Goal: Find specific page/section: Find specific page/section

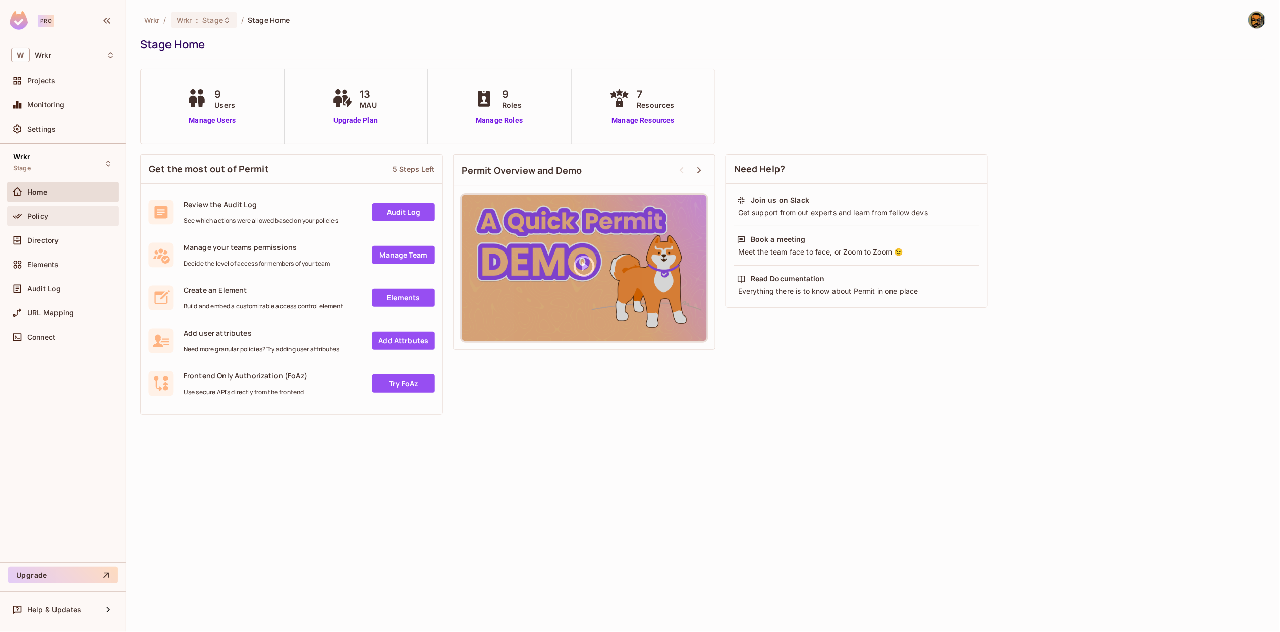
click at [31, 217] on span "Policy" at bounding box center [37, 216] width 21 height 8
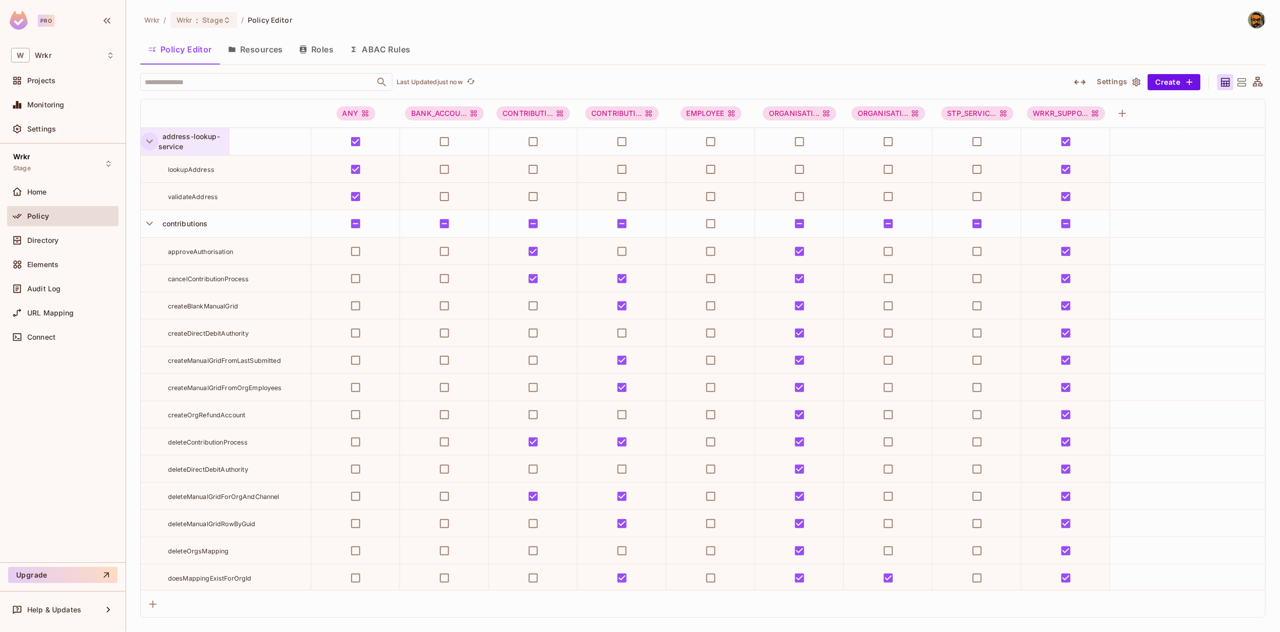
click at [146, 144] on icon "button" at bounding box center [150, 142] width 14 height 14
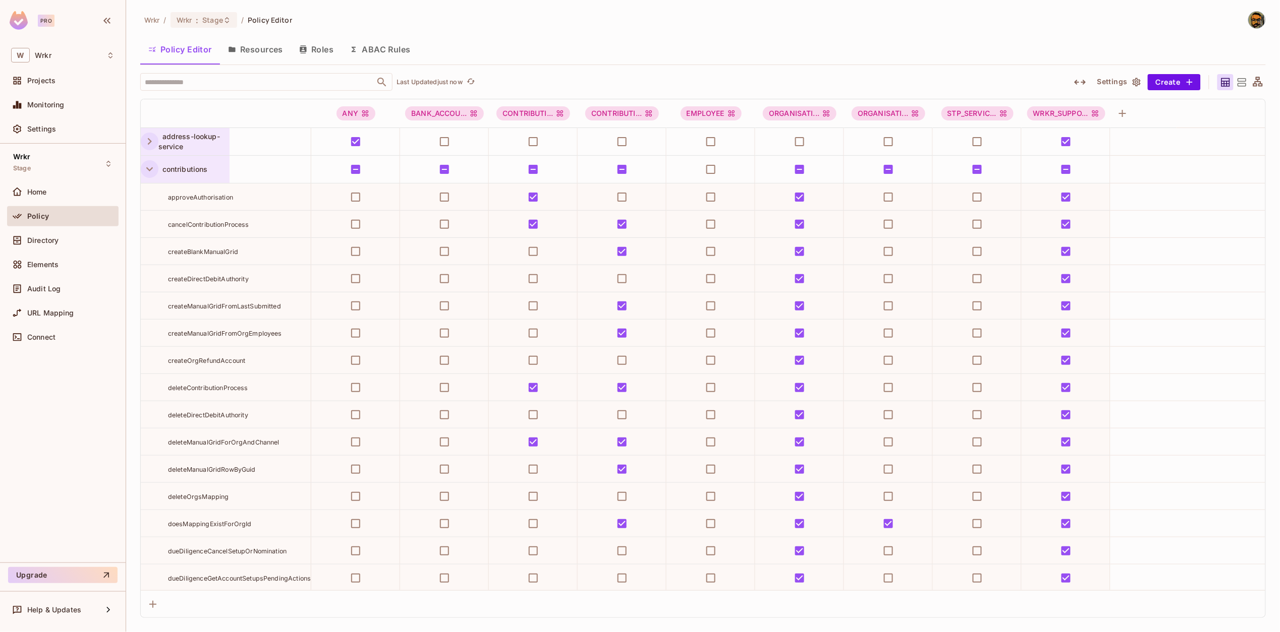
click at [150, 177] on button "button" at bounding box center [150, 169] width 18 height 18
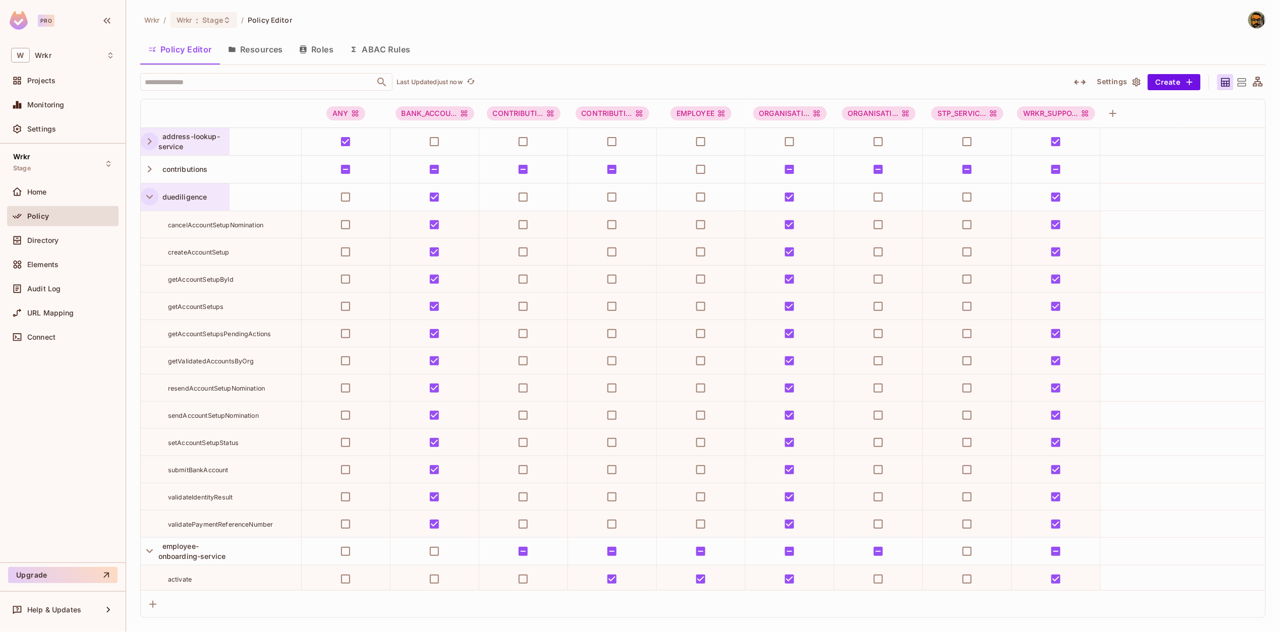
click at [148, 189] on button "button" at bounding box center [150, 197] width 18 height 18
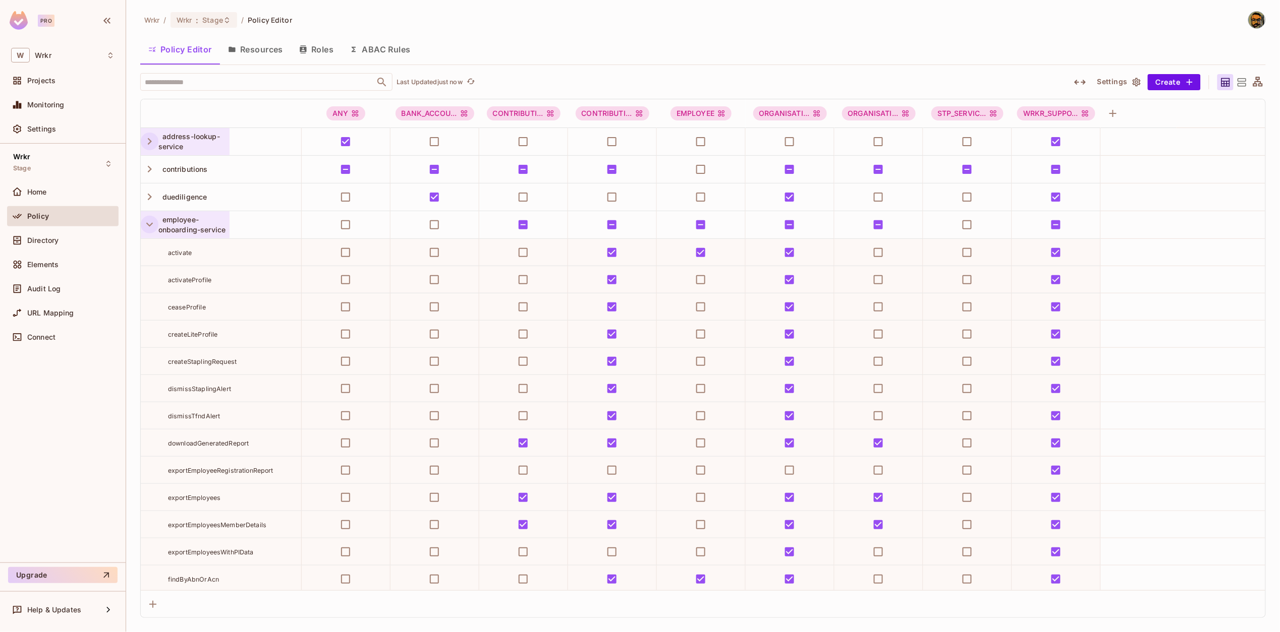
click at [150, 221] on icon "button" at bounding box center [150, 225] width 14 height 14
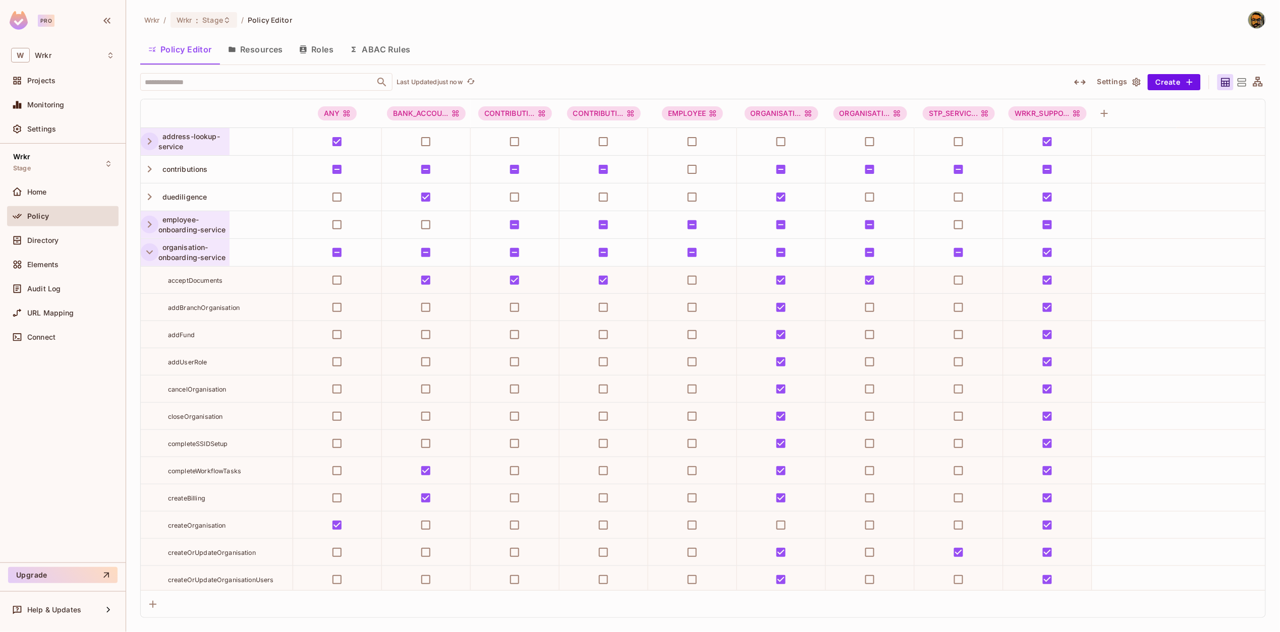
click at [148, 254] on icon "button" at bounding box center [150, 253] width 14 height 14
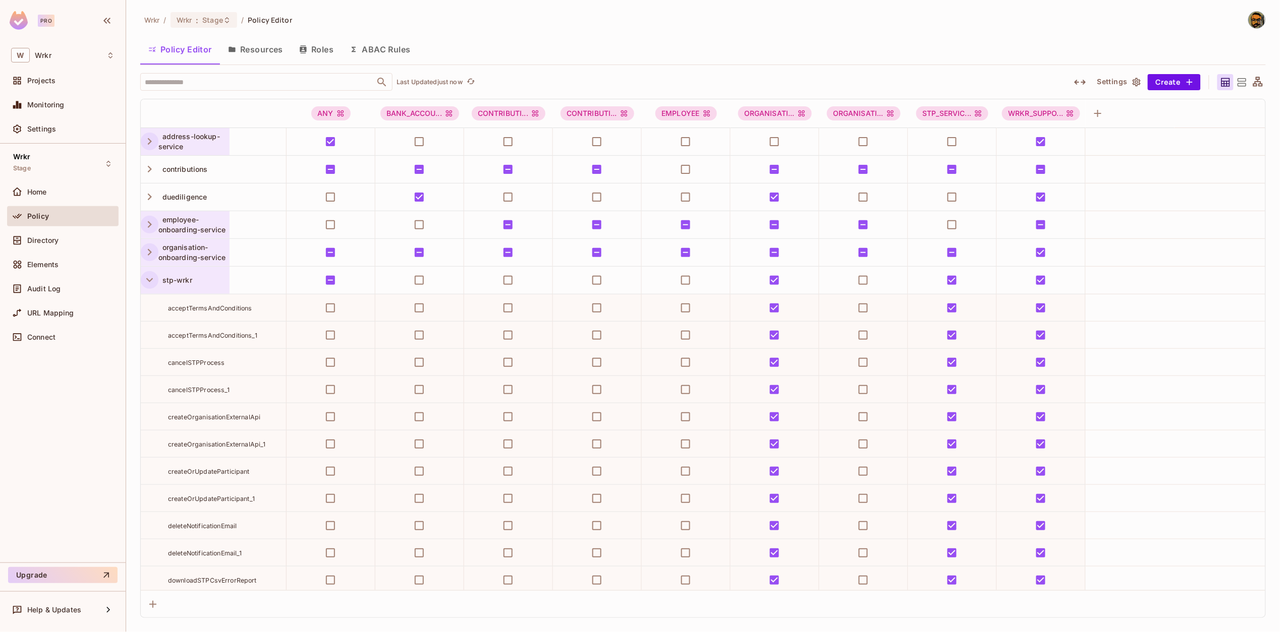
click at [146, 279] on icon "button" at bounding box center [150, 280] width 14 height 14
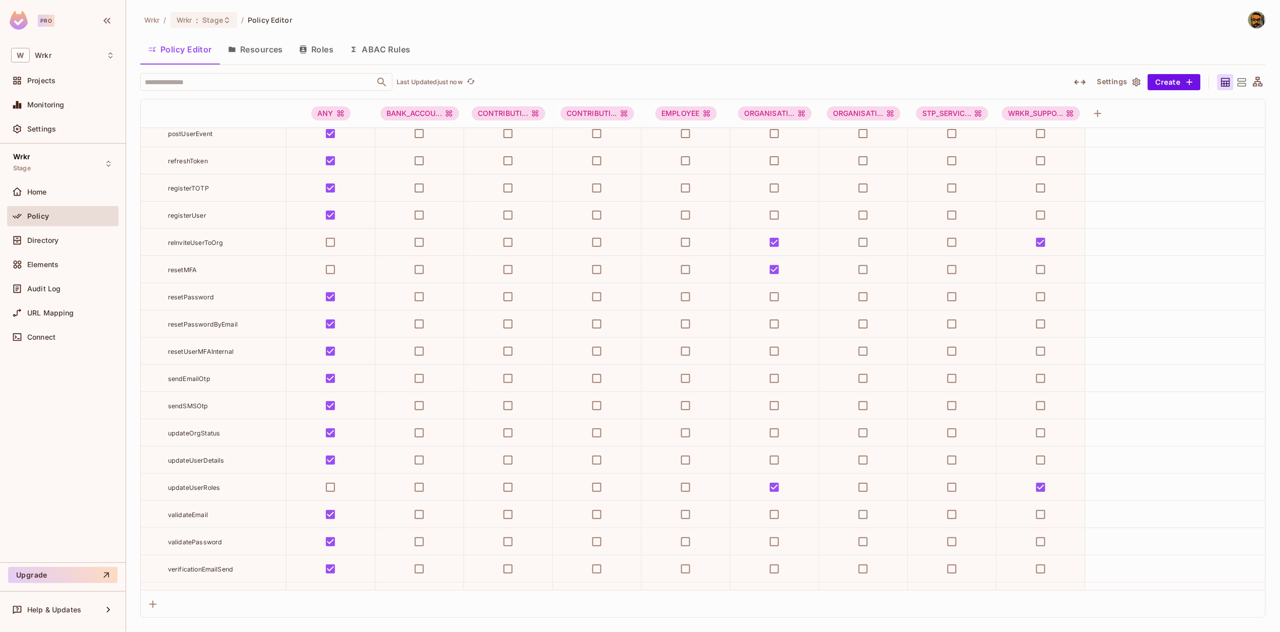
scroll to position [1747, 0]
click at [706, 73] on div "​ Last Updated 6 minutes ago" at bounding box center [598, 82] width 917 height 18
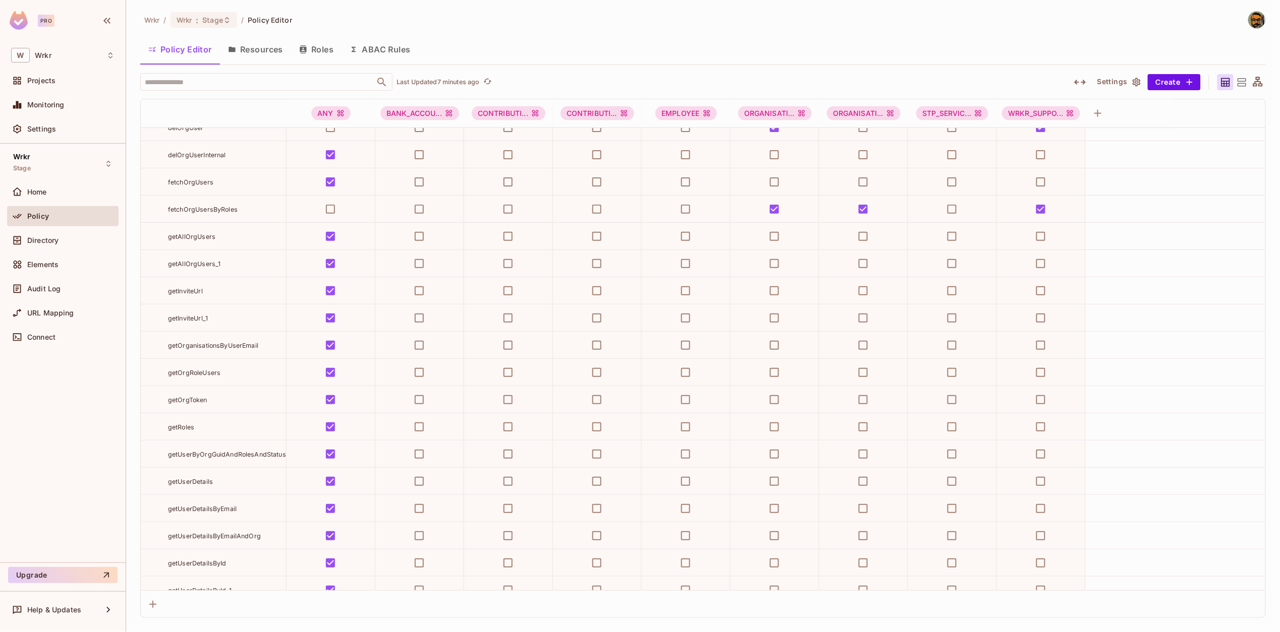
click at [916, 52] on div "Policy Editor Resources Roles ABAC Rules" at bounding box center [702, 49] width 1125 height 25
click at [572, 50] on div "Policy Editor Resources Roles ABAC Rules" at bounding box center [702, 49] width 1125 height 25
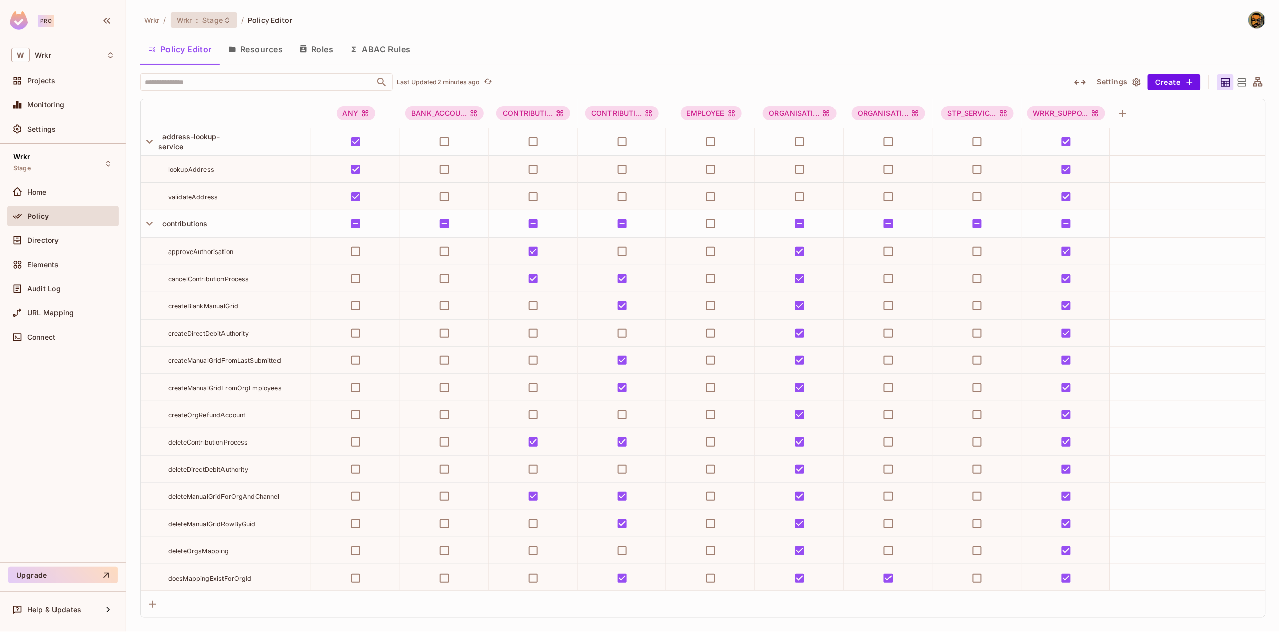
click at [179, 17] on span "Wrkr" at bounding box center [185, 20] width 16 height 10
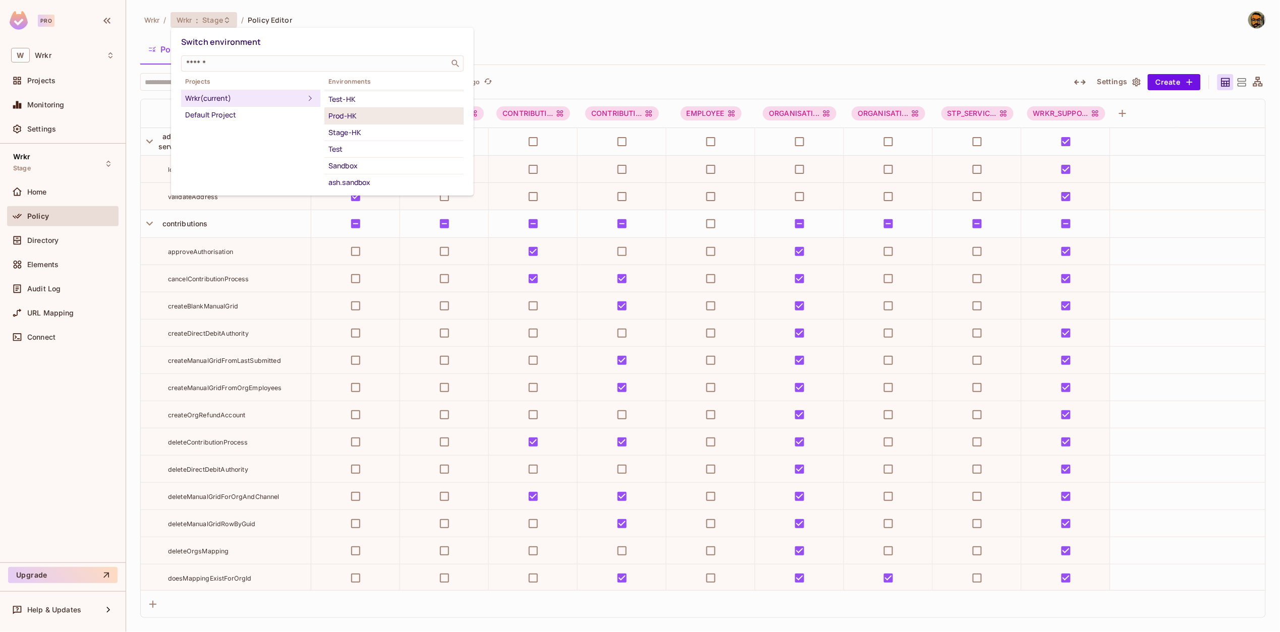
scroll to position [42, 0]
click at [382, 142] on div "Test" at bounding box center [393, 139] width 131 height 12
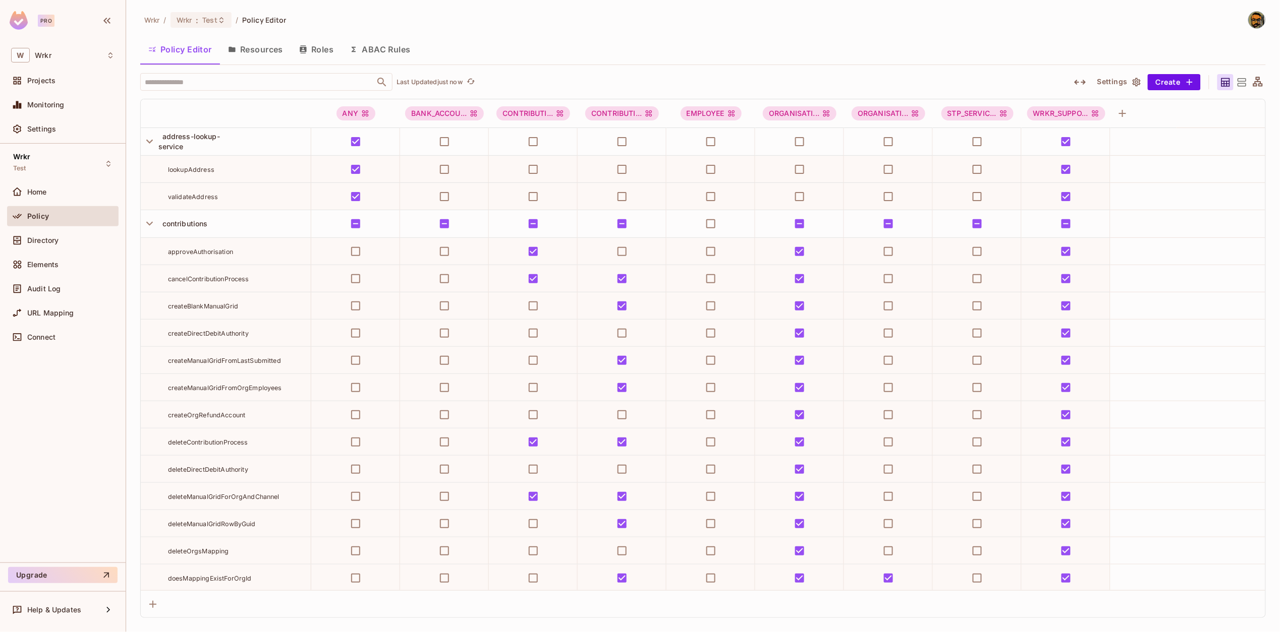
click at [911, 39] on div "Policy Editor Resources Roles ABAC Rules" at bounding box center [702, 49] width 1125 height 25
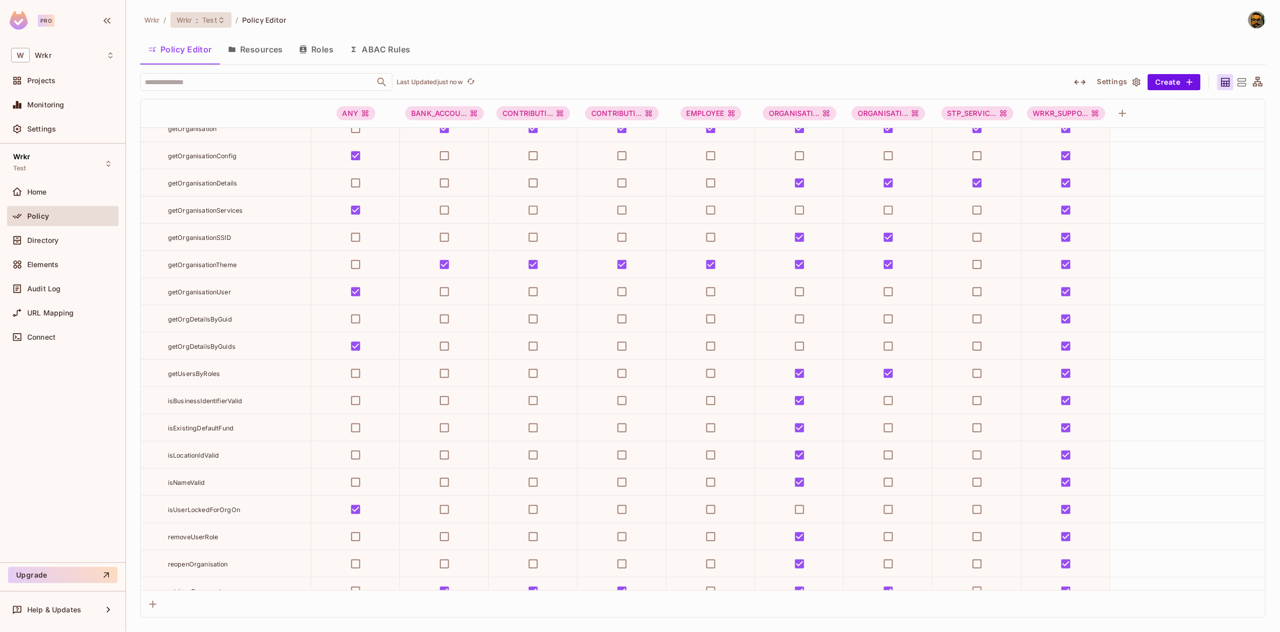
click at [212, 19] on span "Test" at bounding box center [209, 20] width 15 height 10
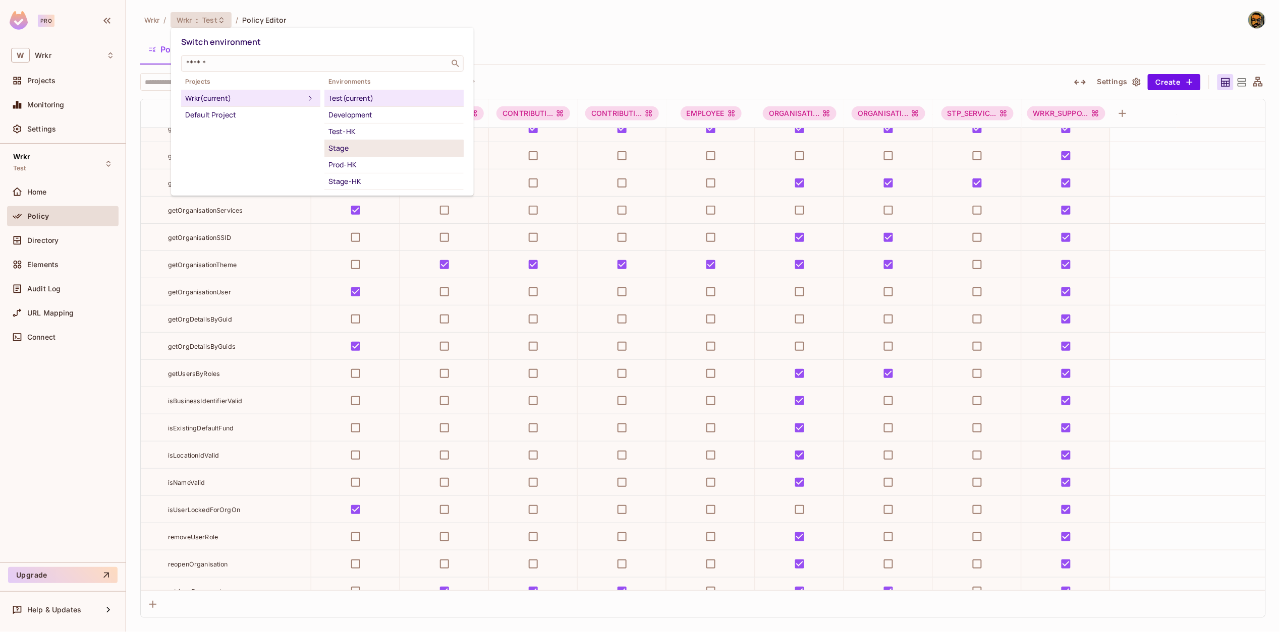
click at [386, 144] on div "Stage" at bounding box center [393, 148] width 131 height 12
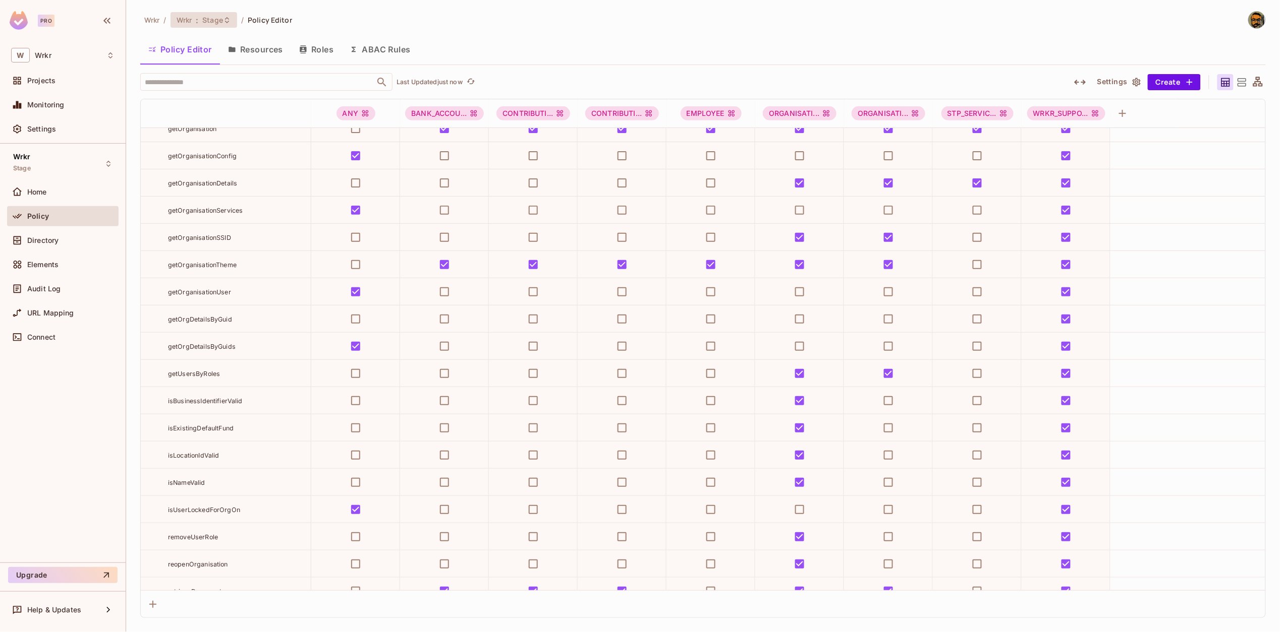
click at [219, 25] on div "Wrkr : Stage" at bounding box center [203, 20] width 67 height 16
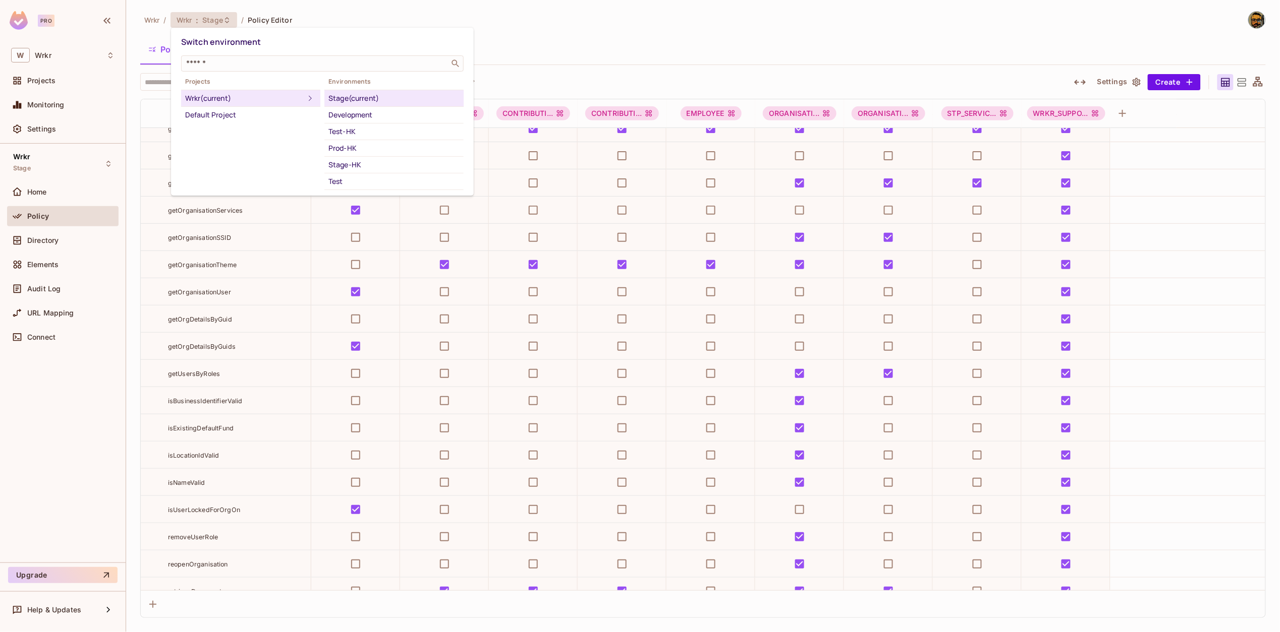
click at [979, 53] on div at bounding box center [640, 316] width 1280 height 632
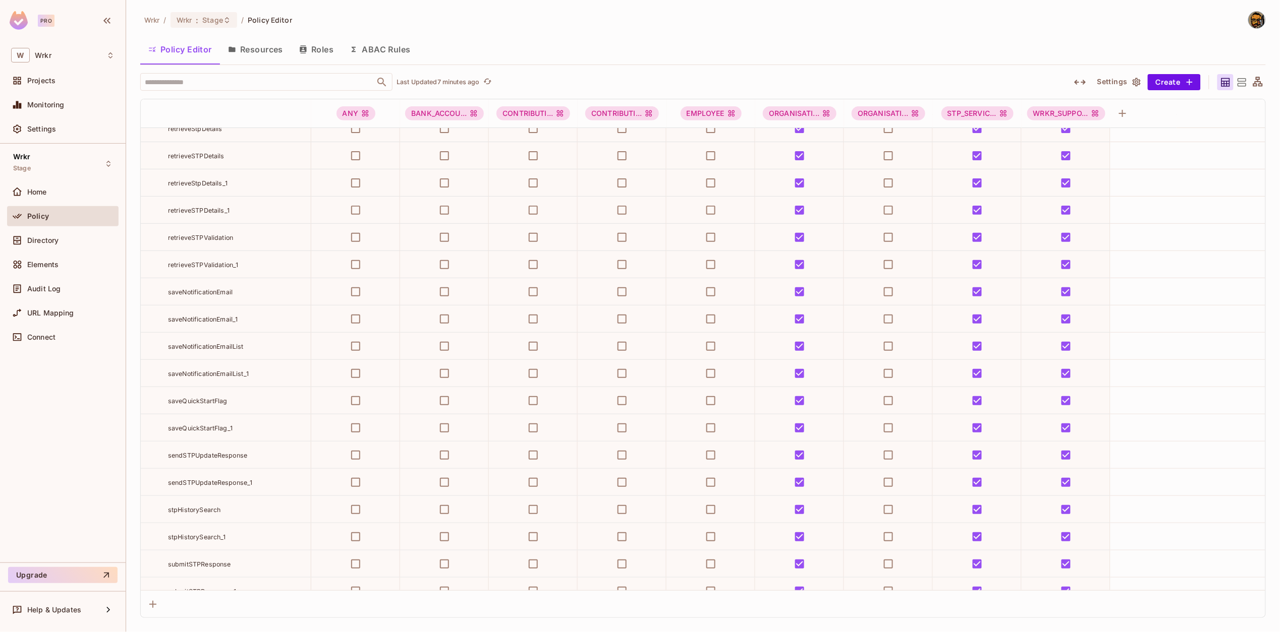
scroll to position [8460, 0]
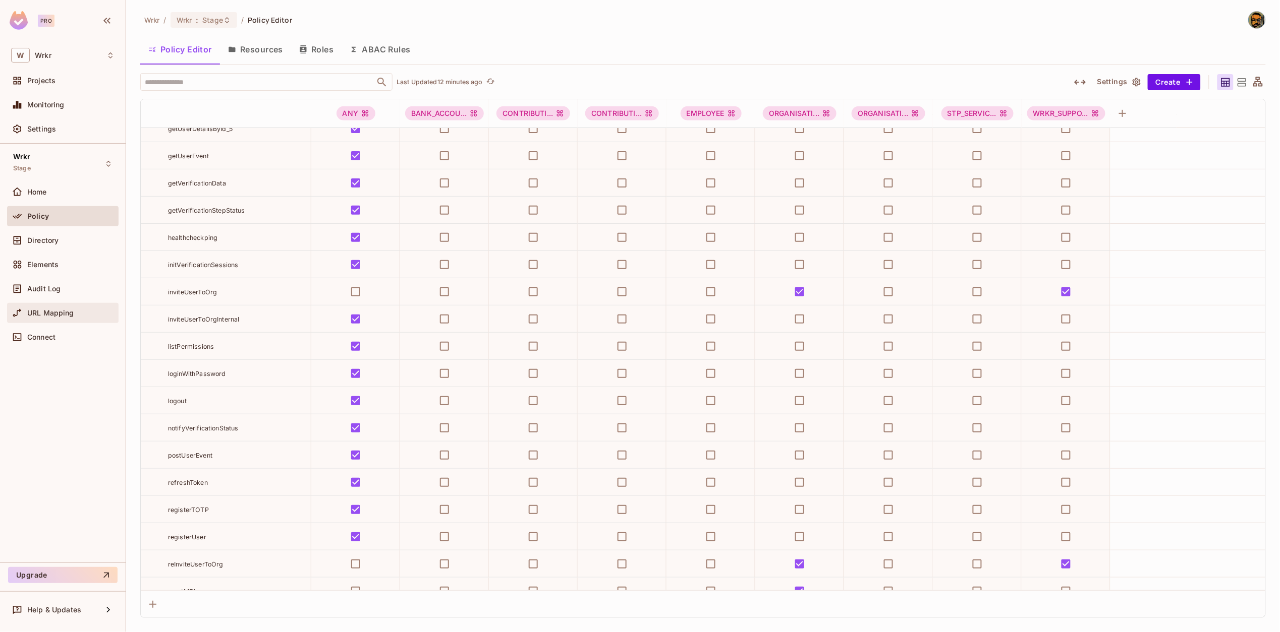
click at [57, 311] on span "URL Mapping" at bounding box center [50, 313] width 47 height 8
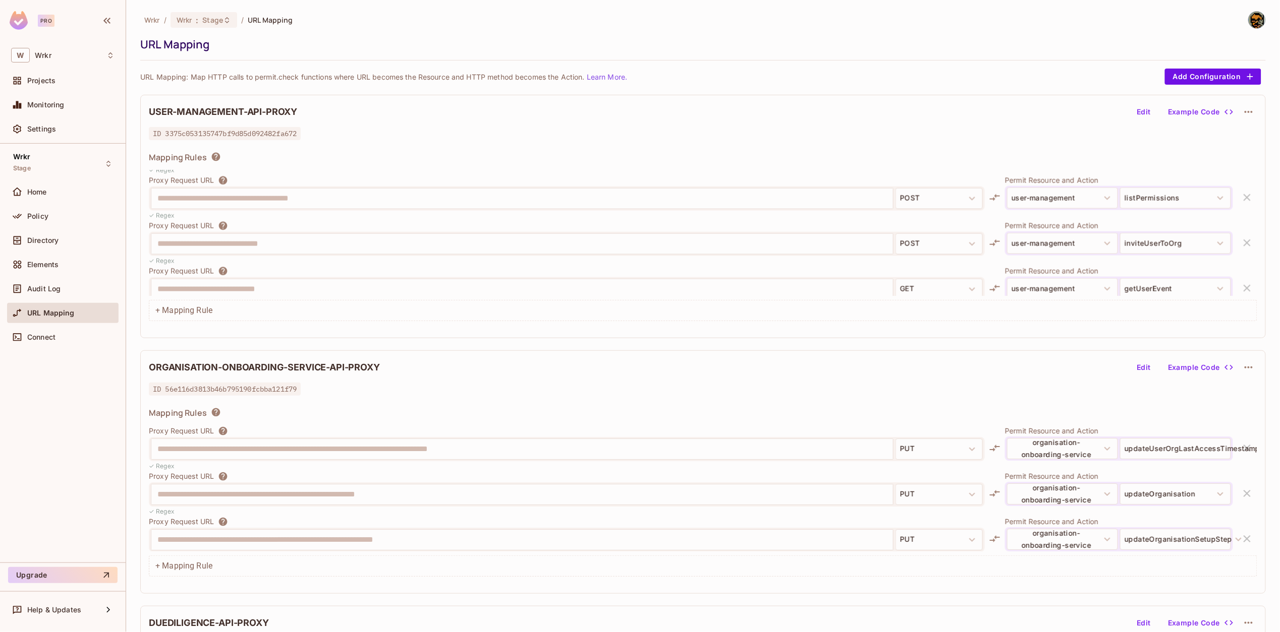
scroll to position [513, 0]
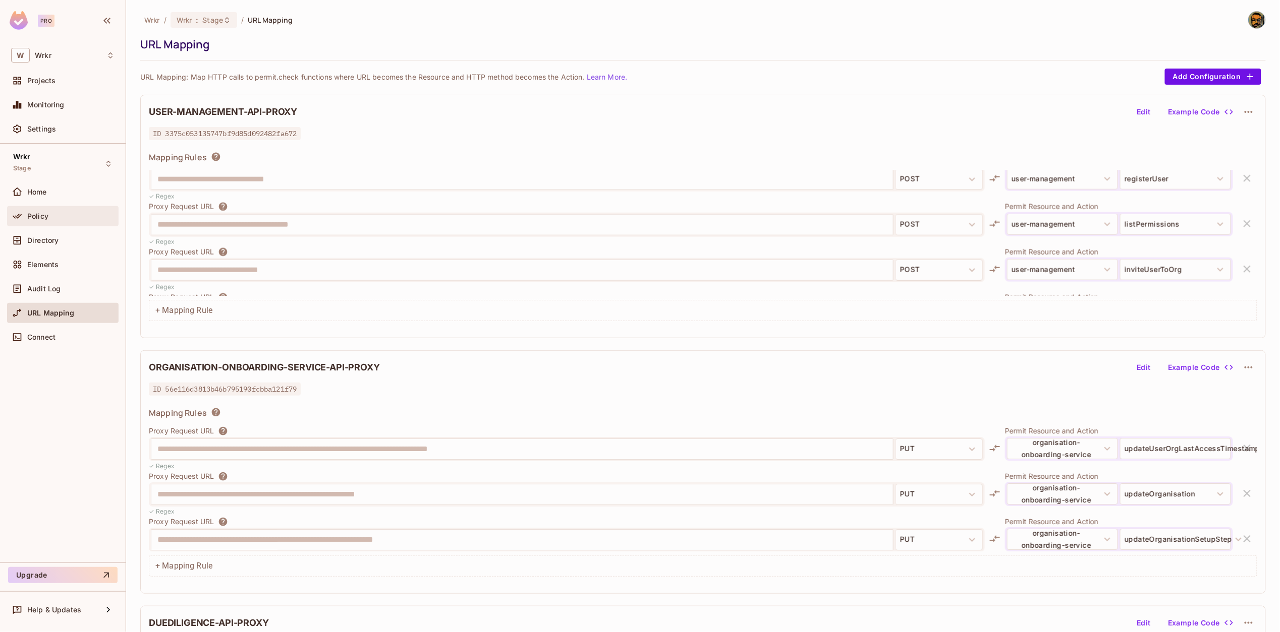
click at [64, 212] on div "Policy" at bounding box center [70, 216] width 87 height 8
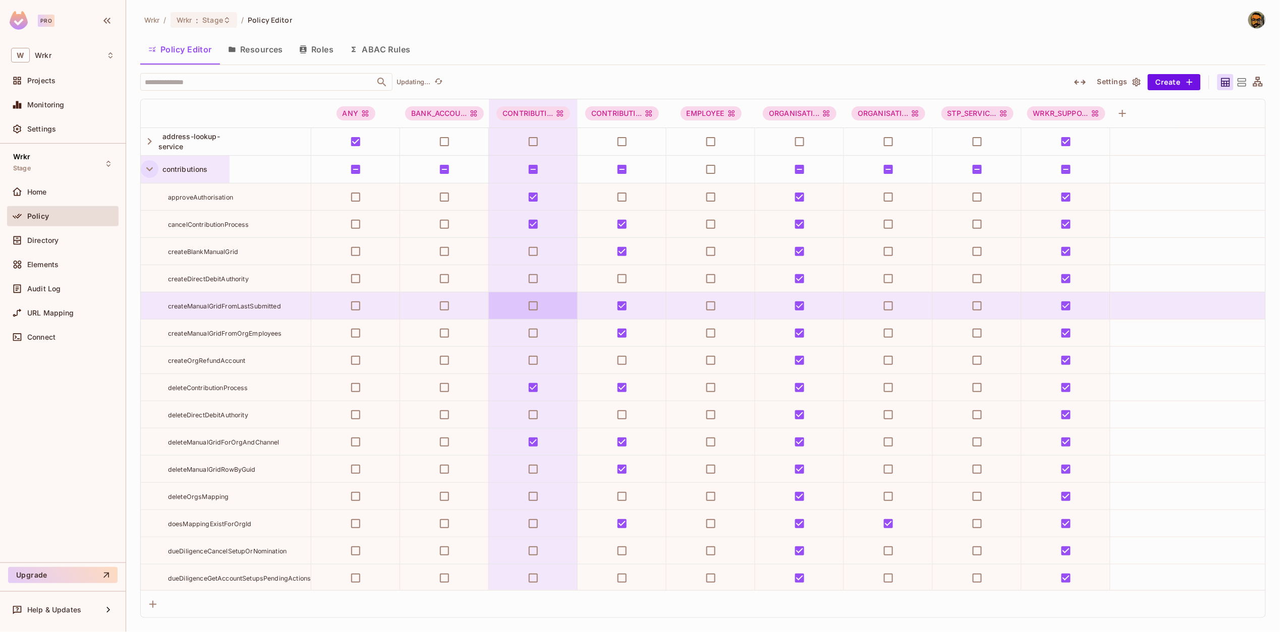
click at [148, 172] on icon "button" at bounding box center [150, 169] width 14 height 14
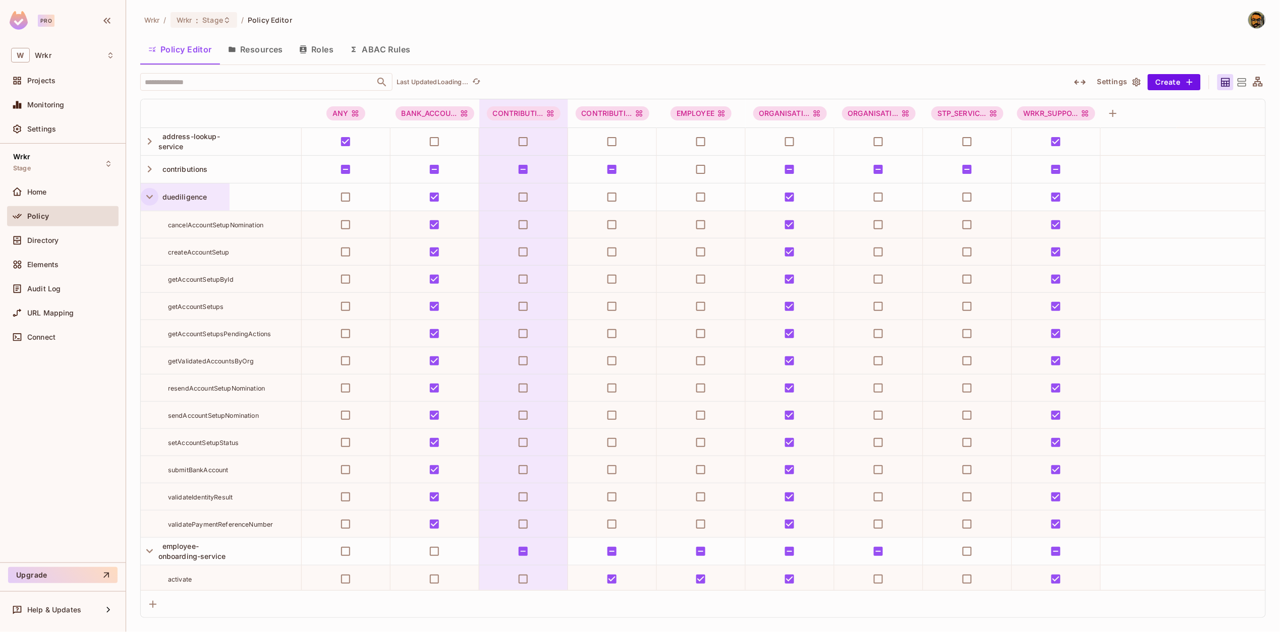
click at [148, 194] on icon "button" at bounding box center [150, 197] width 14 height 14
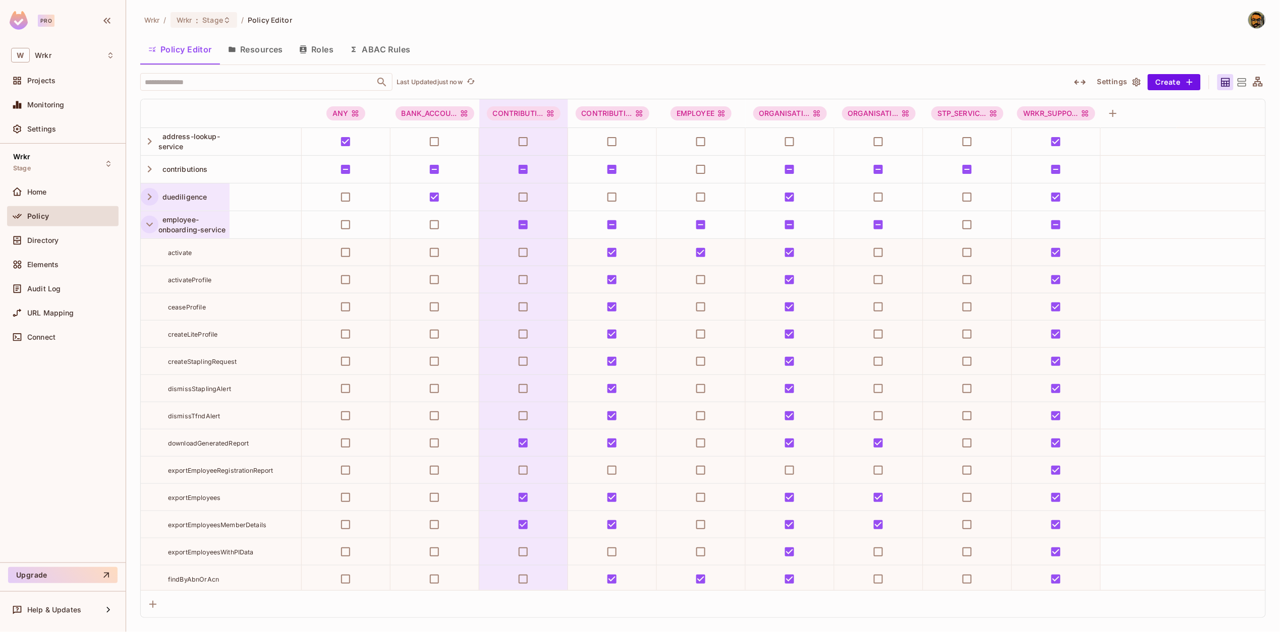
click at [147, 228] on icon "button" at bounding box center [150, 225] width 14 height 14
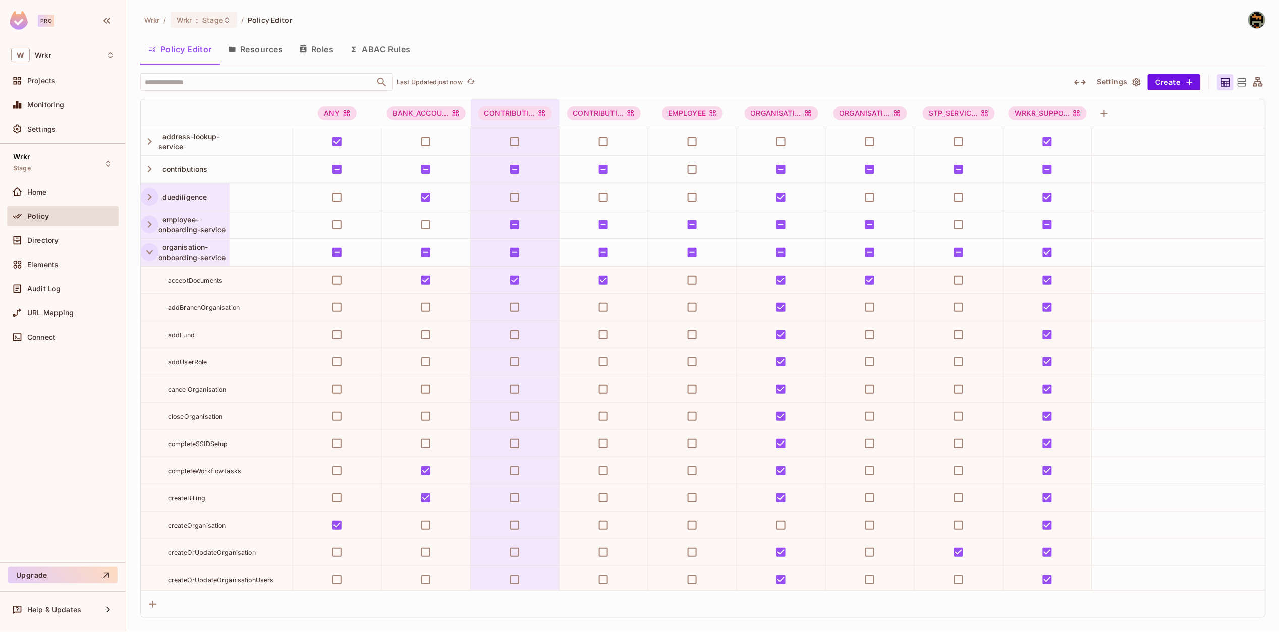
click at [148, 245] on button "button" at bounding box center [150, 253] width 18 height 18
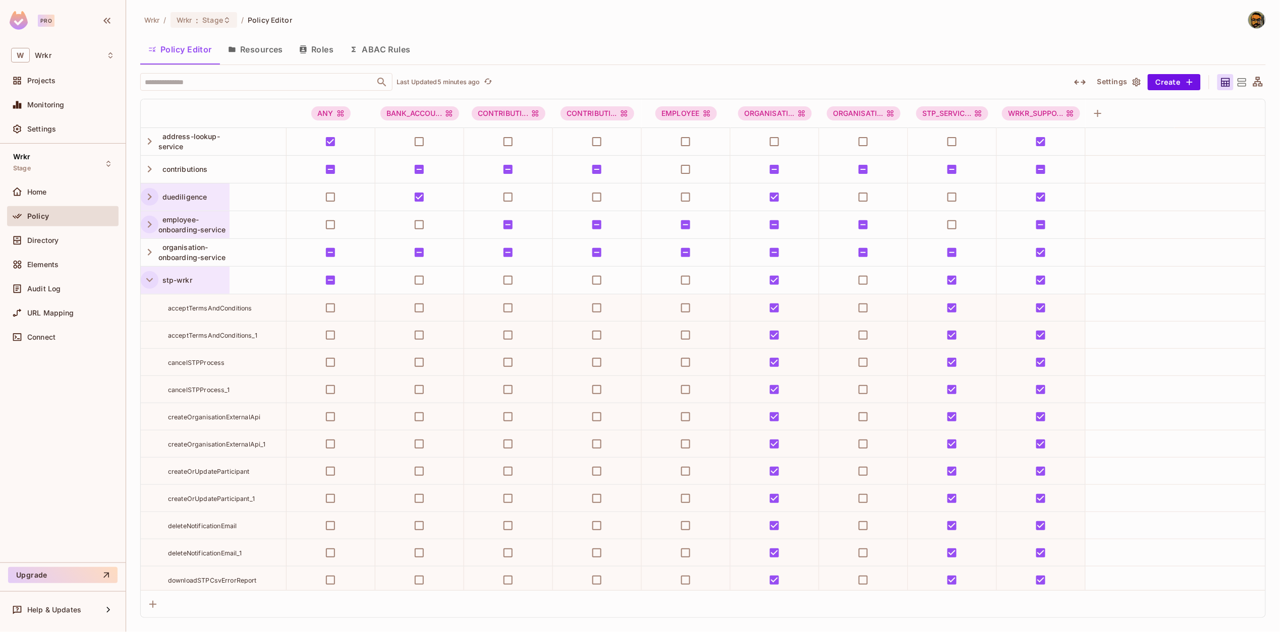
click at [150, 281] on icon "button" at bounding box center [149, 280] width 7 height 4
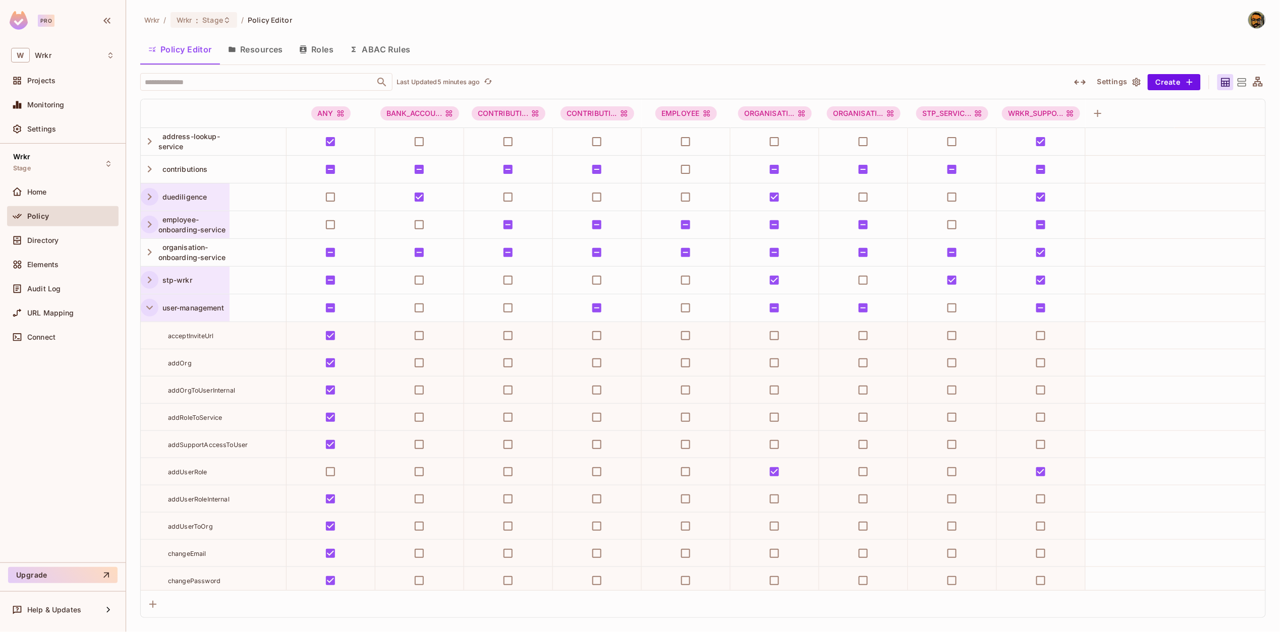
click at [150, 312] on icon "button" at bounding box center [150, 308] width 14 height 14
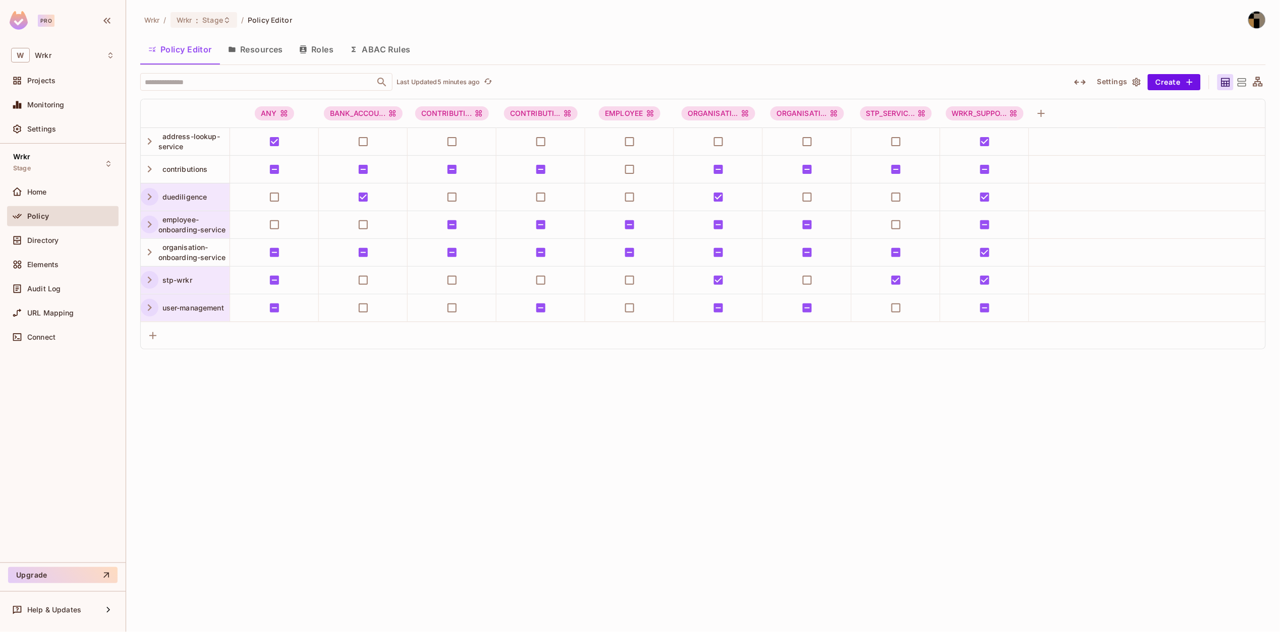
click at [150, 312] on icon "button" at bounding box center [150, 308] width 14 height 14
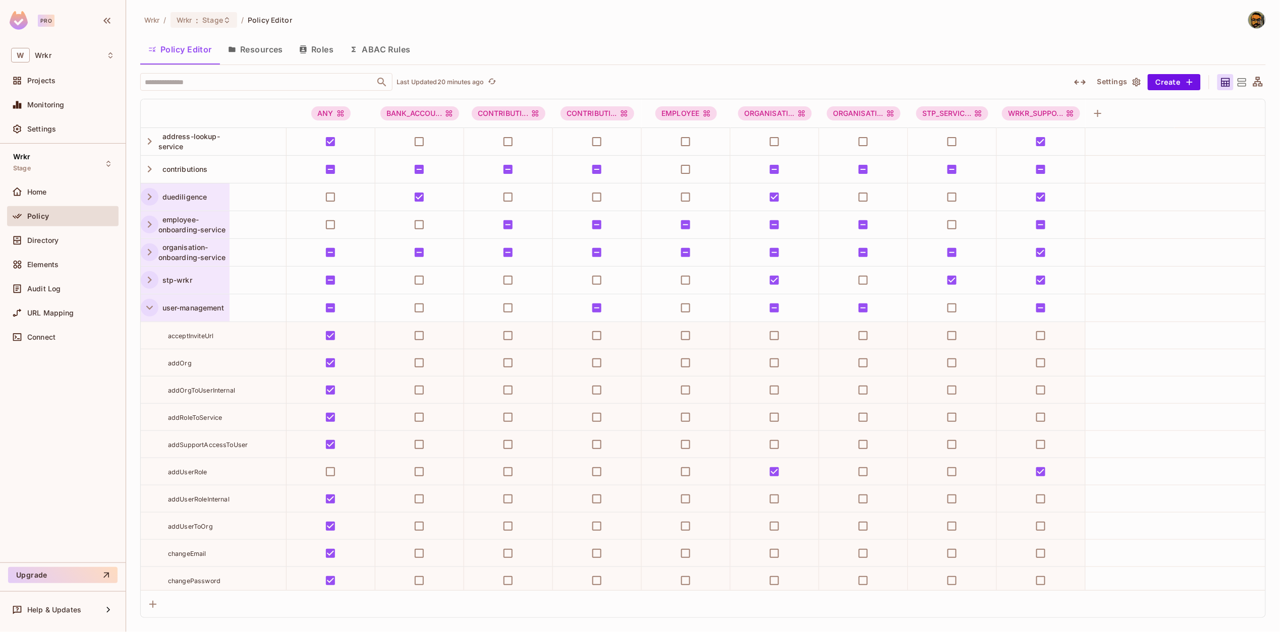
click at [150, 254] on icon "button" at bounding box center [150, 253] width 14 height 14
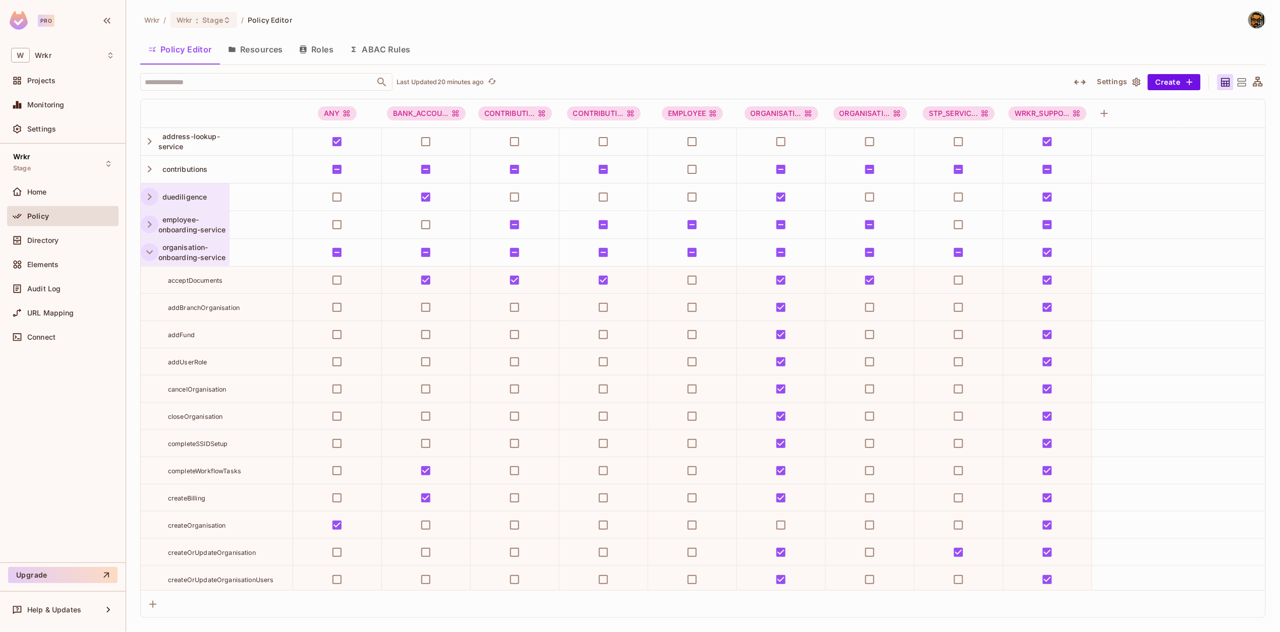
scroll to position [724, 0]
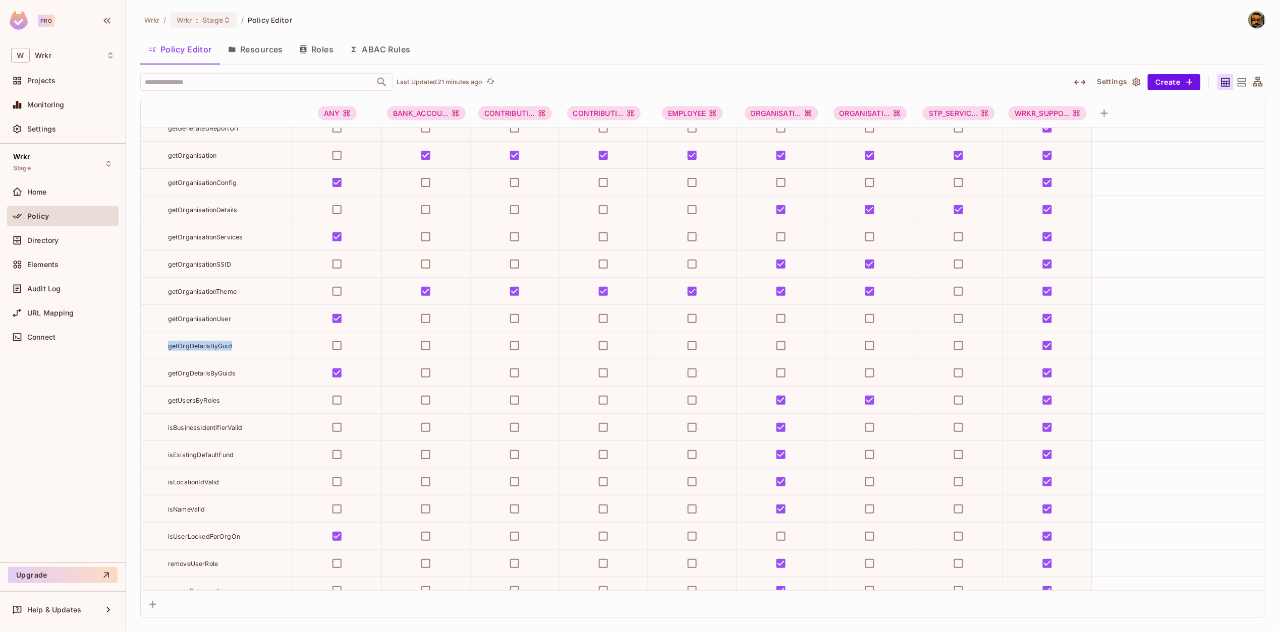
drag, startPoint x: 243, startPoint y: 348, endPoint x: 167, endPoint y: 349, distance: 75.7
click at [168, 349] on div "getOrgDetailsByGuid" at bounding box center [230, 346] width 125 height 10
copy span "getOrgDetailsByGuid"
click at [72, 314] on span "URL Mapping" at bounding box center [50, 313] width 47 height 8
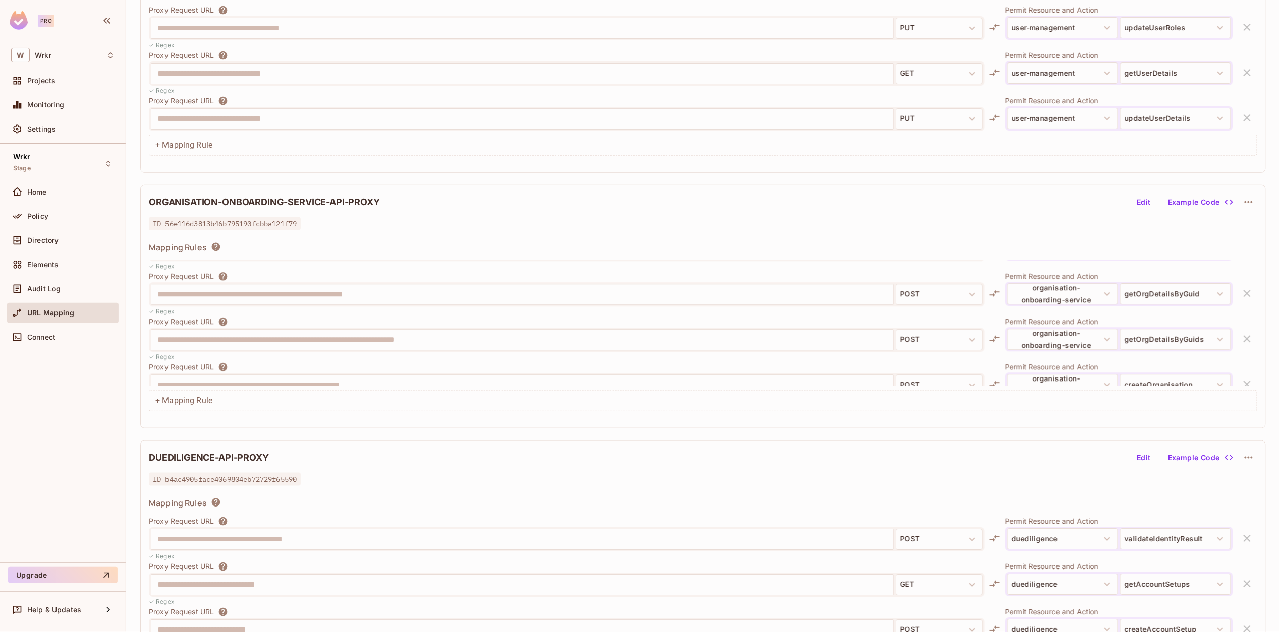
scroll to position [1216, 0]
click at [65, 217] on div "Policy" at bounding box center [70, 216] width 87 height 8
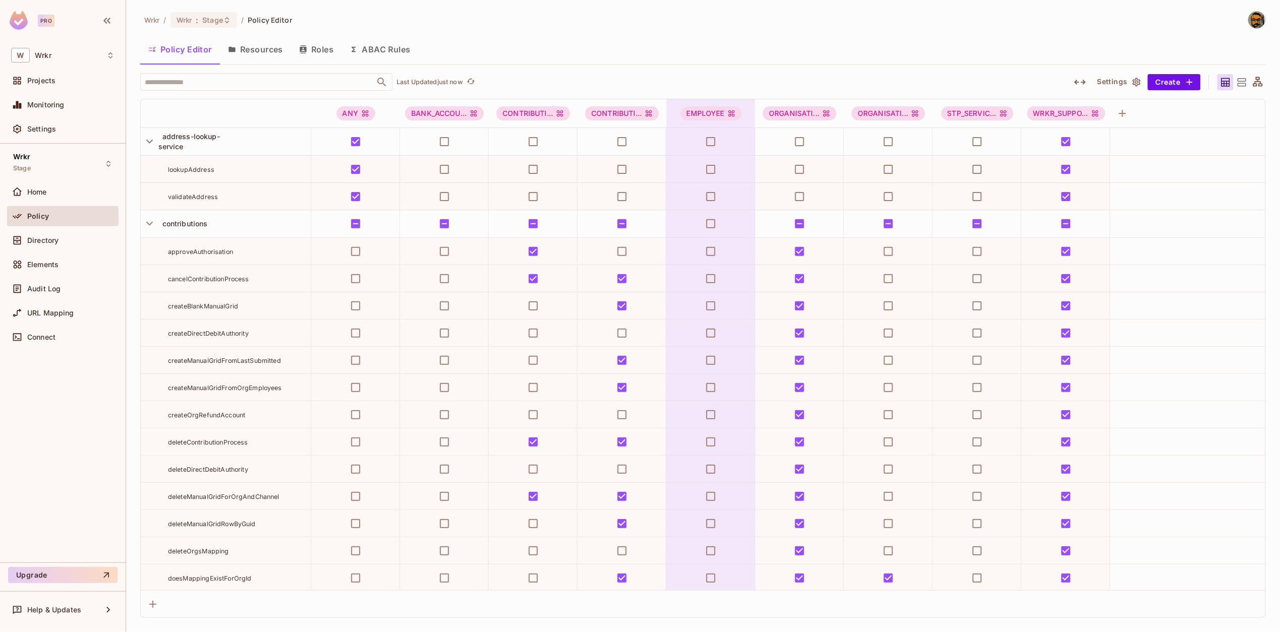
scroll to position [5191, 0]
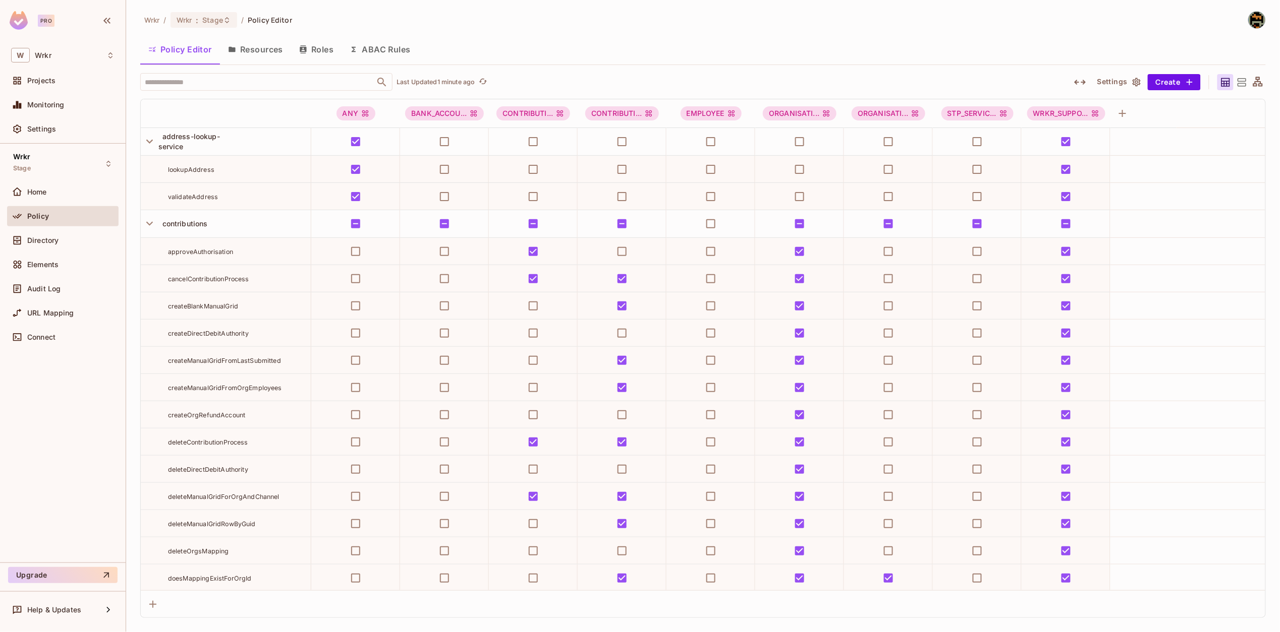
scroll to position [5191, 0]
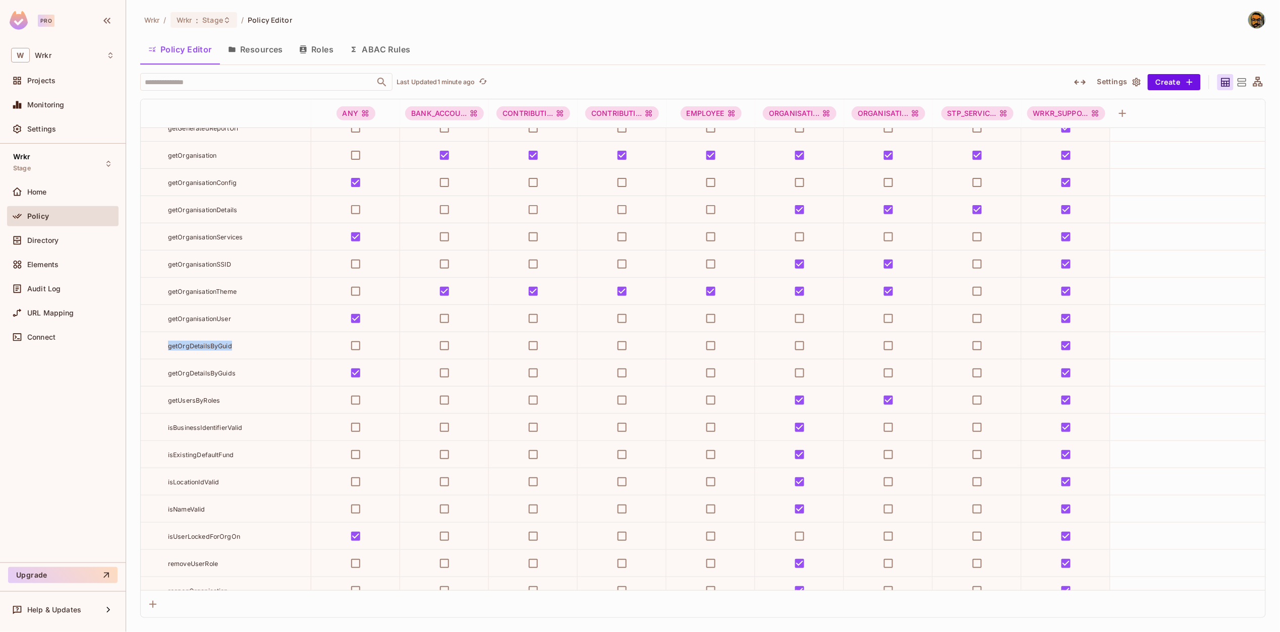
drag, startPoint x: 258, startPoint y: 348, endPoint x: 164, endPoint y: 348, distance: 93.8
click at [164, 348] on div "getOrgDetailsByGuid" at bounding box center [226, 346] width 170 height 10
copy span "getOrgDetailsByGuid"
click at [210, 24] on span "Stage" at bounding box center [212, 20] width 21 height 10
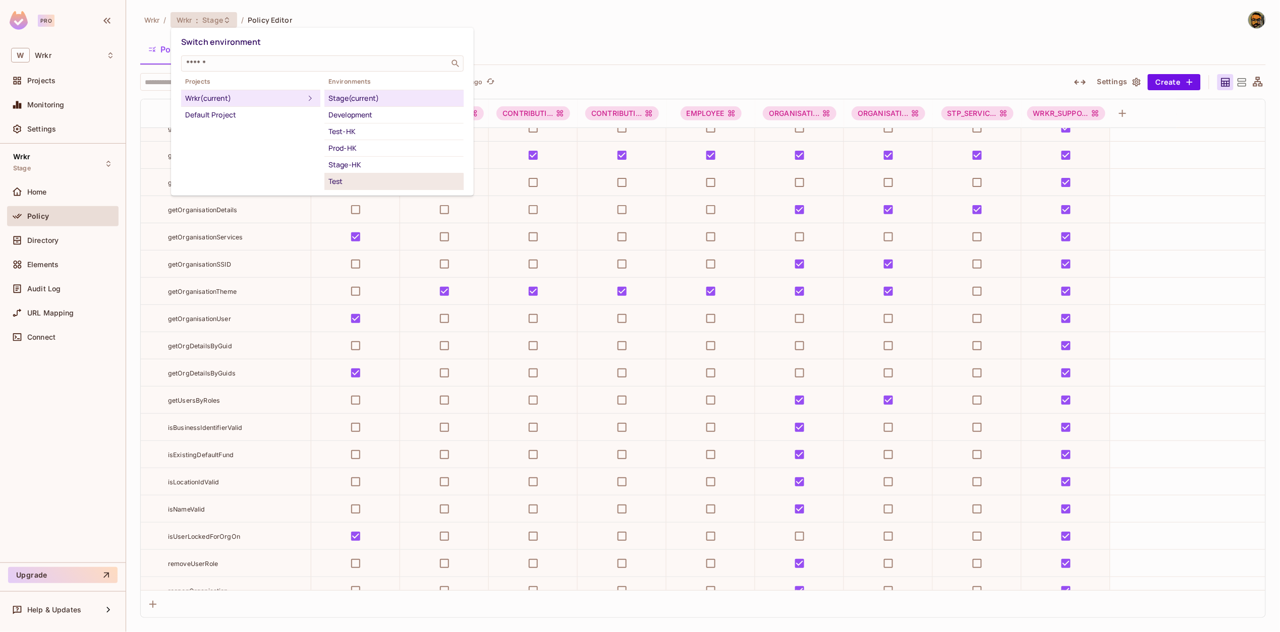
click at [357, 181] on div "Test" at bounding box center [393, 182] width 131 height 12
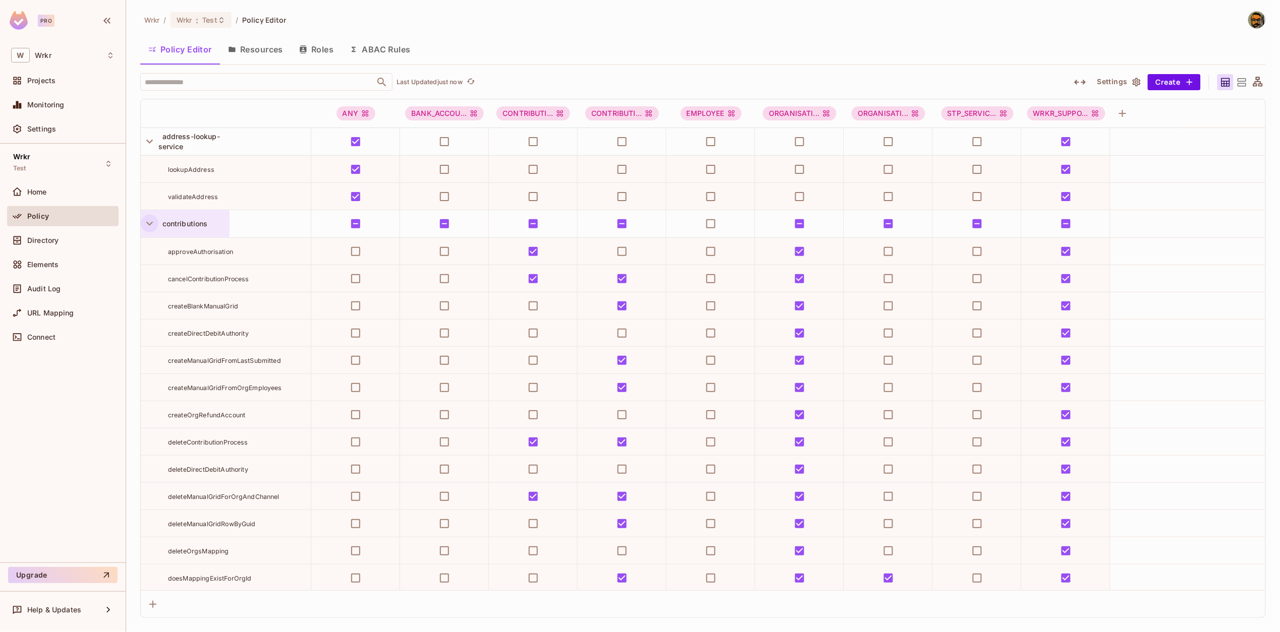
click at [146, 224] on icon "button" at bounding box center [150, 224] width 14 height 14
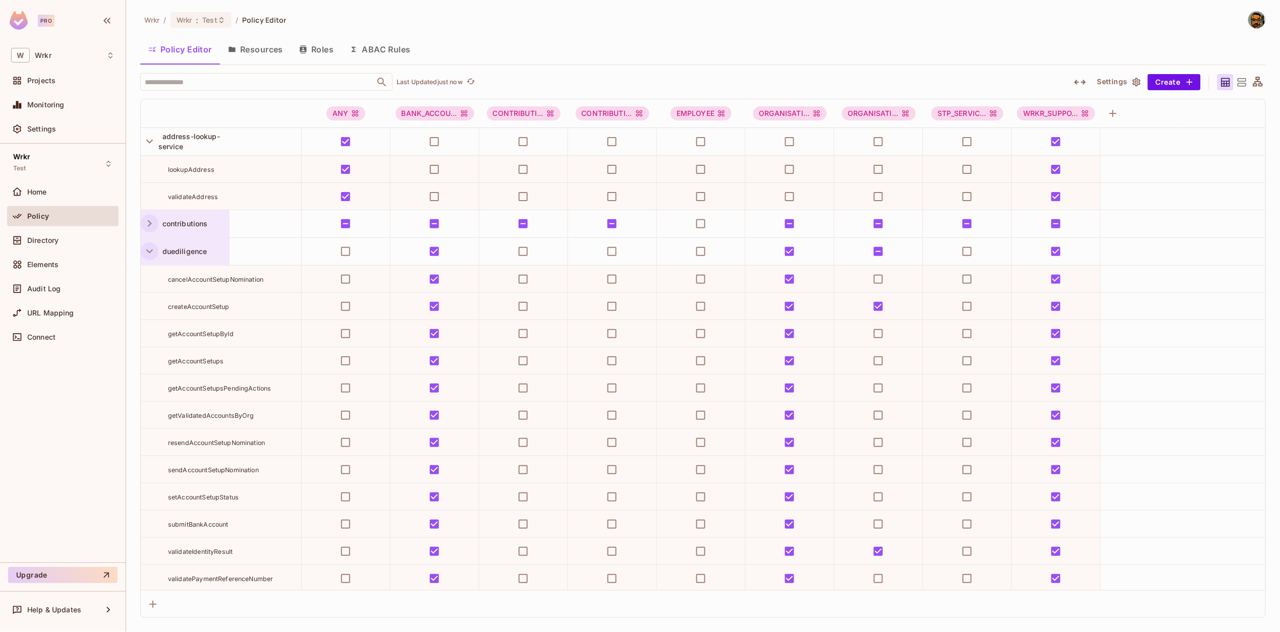
click at [150, 256] on icon "button" at bounding box center [150, 252] width 14 height 14
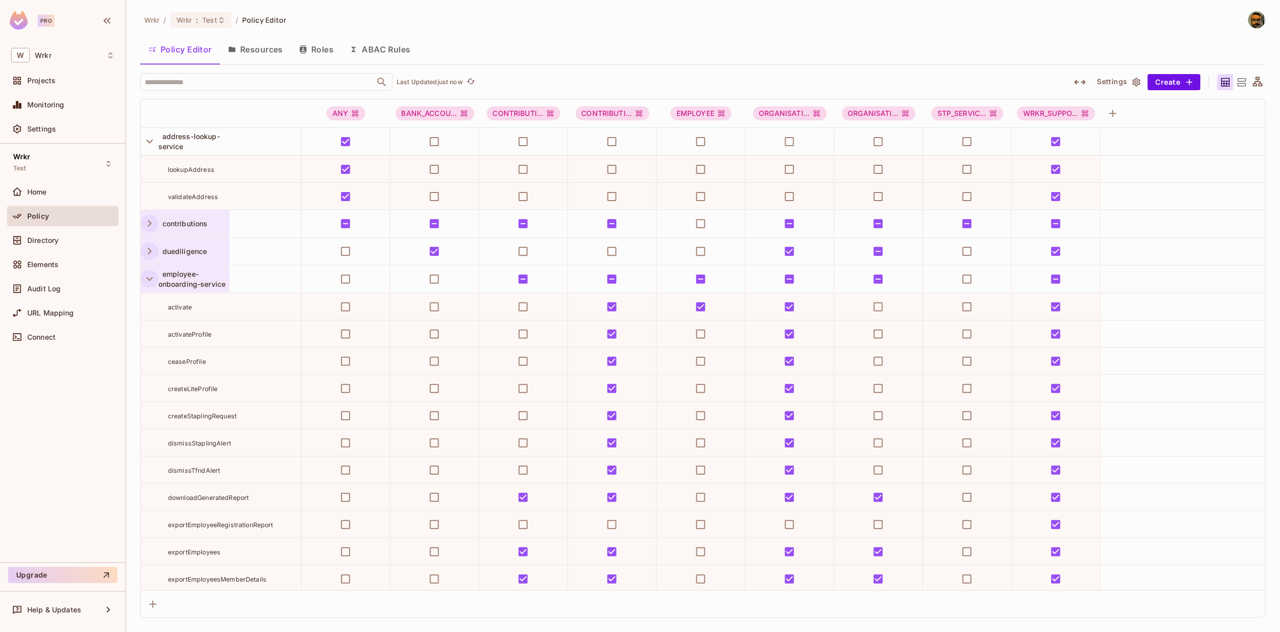
click at [149, 278] on icon "button" at bounding box center [150, 279] width 14 height 14
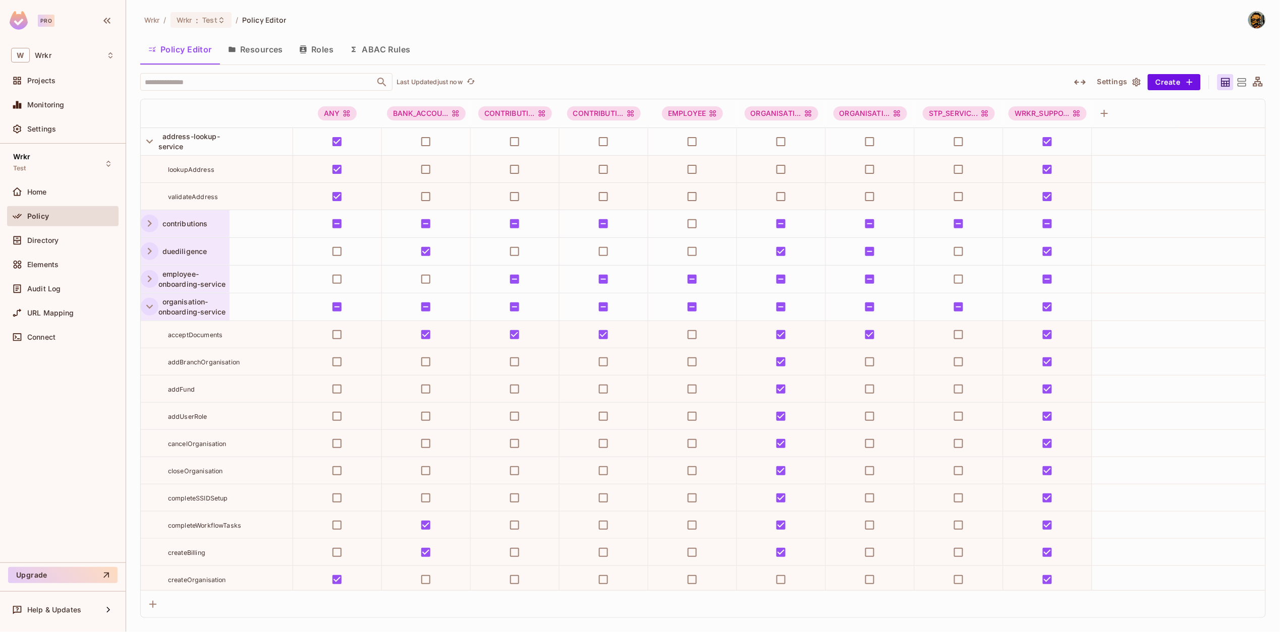
click at [151, 302] on icon "button" at bounding box center [150, 307] width 14 height 14
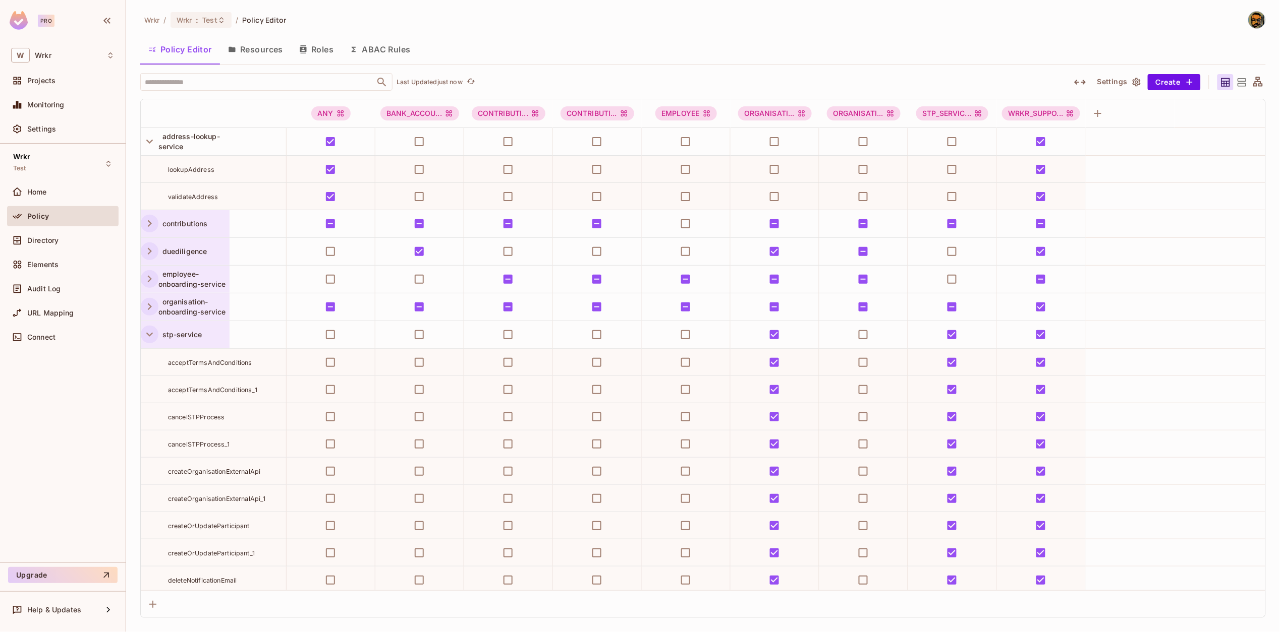
click at [152, 338] on icon "button" at bounding box center [150, 335] width 14 height 14
click at [152, 361] on icon "button" at bounding box center [149, 363] width 7 height 4
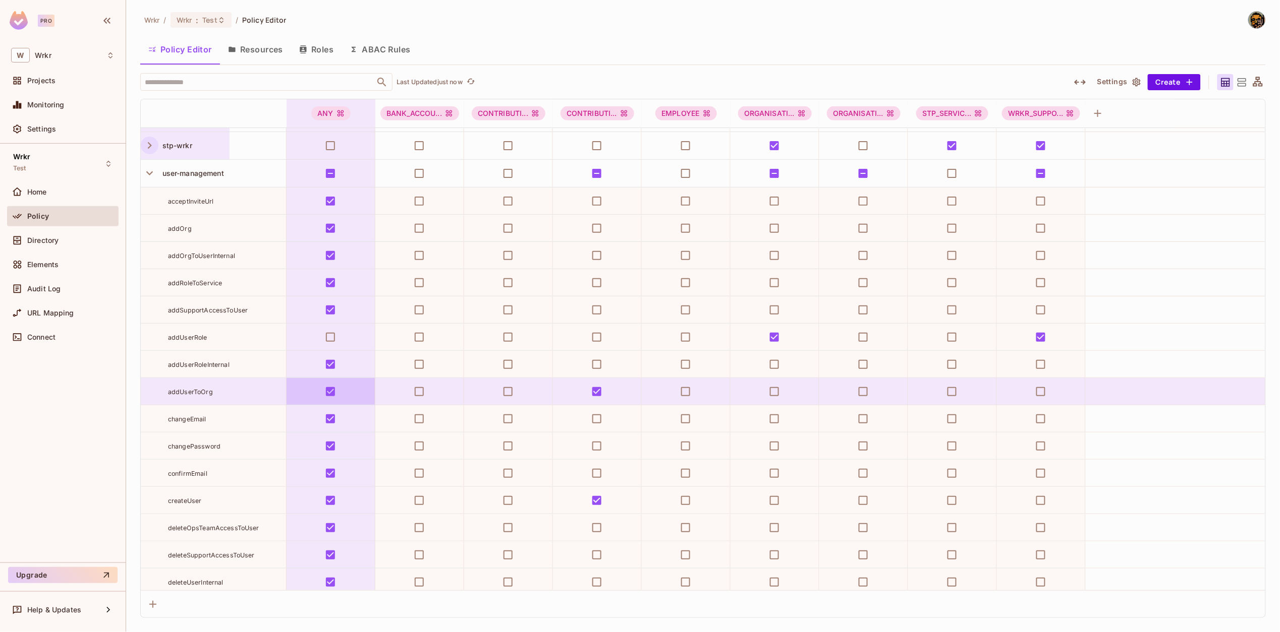
scroll to position [38, 0]
